Goal: Navigation & Orientation: Find specific page/section

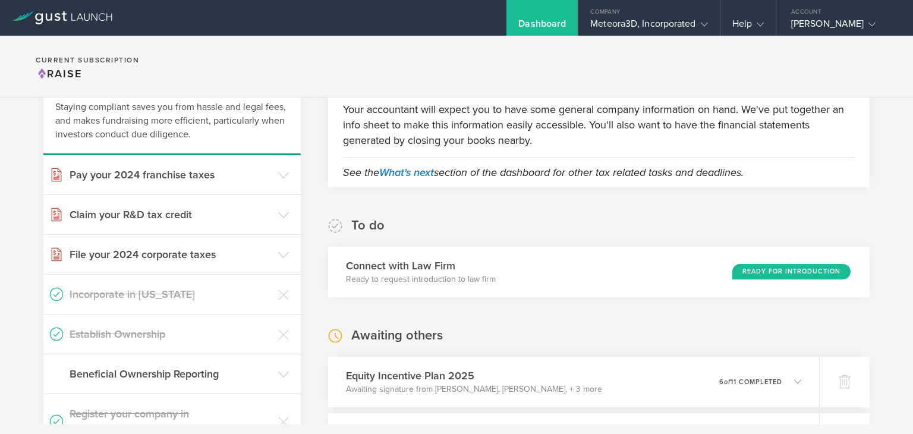
scroll to position [102, 0]
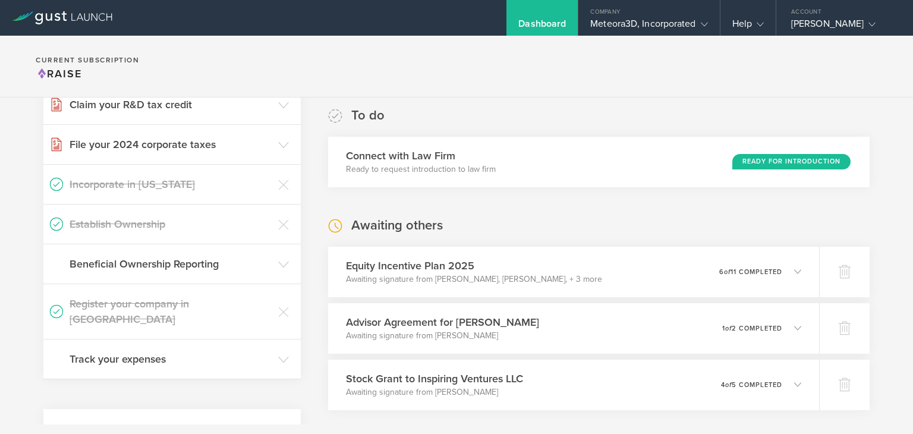
scroll to position [206, 0]
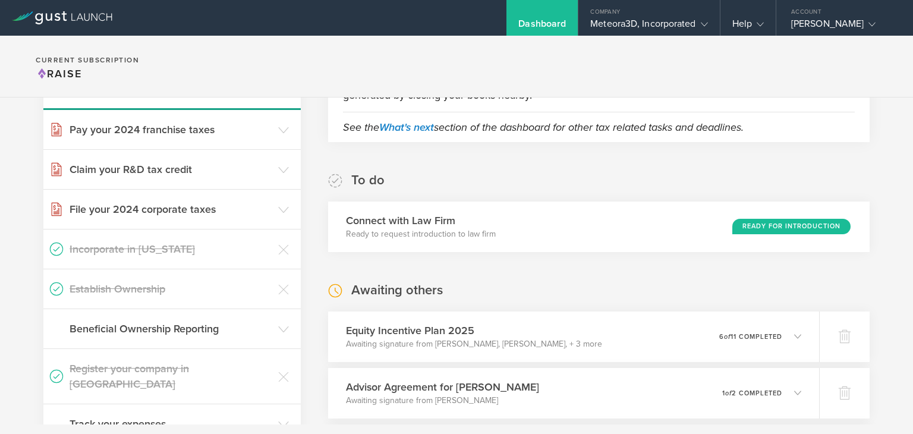
scroll to position [186, 0]
